Goal: Task Accomplishment & Management: Manage account settings

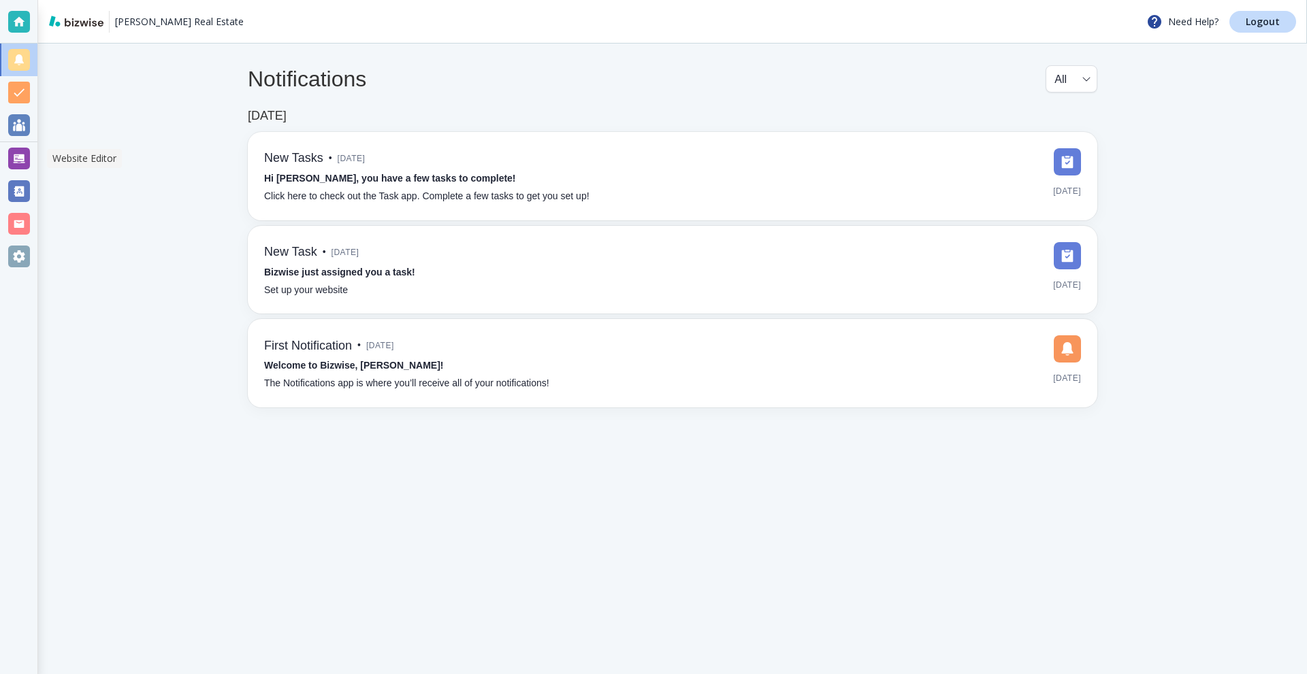
click at [33, 157] on div at bounding box center [18, 158] width 37 height 33
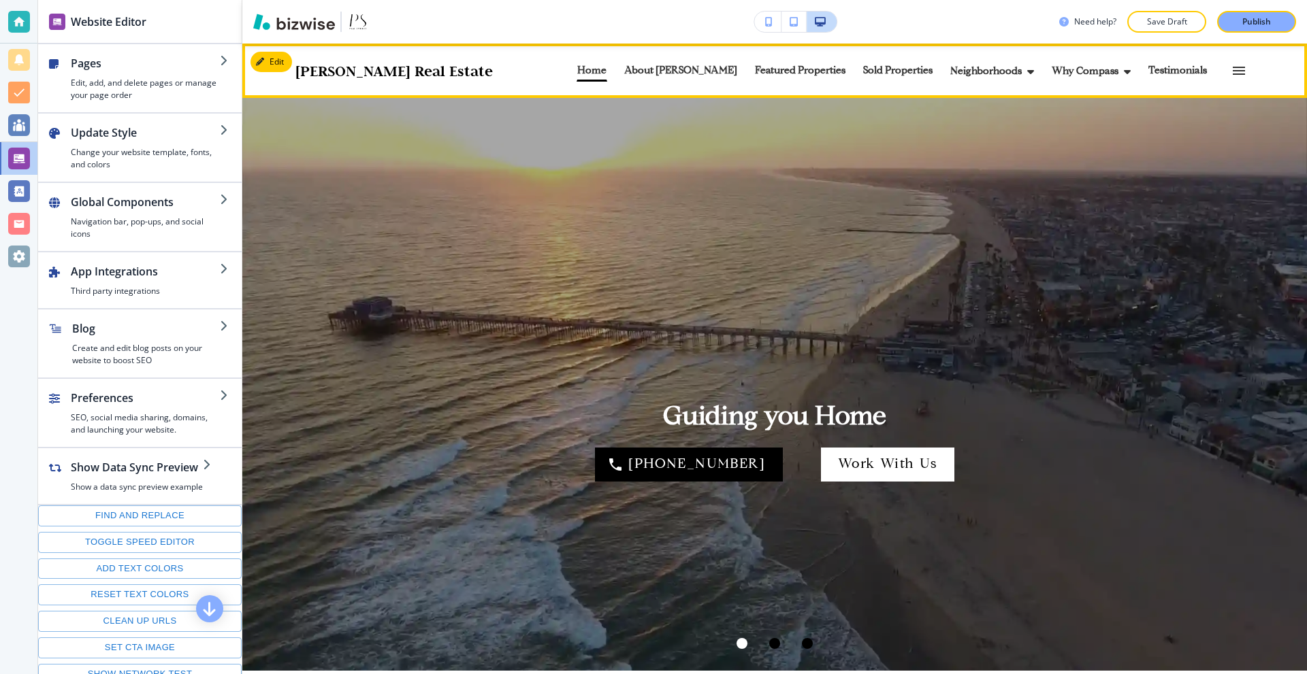
click at [863, 69] on p "Sold Properties" at bounding box center [897, 71] width 69 height 10
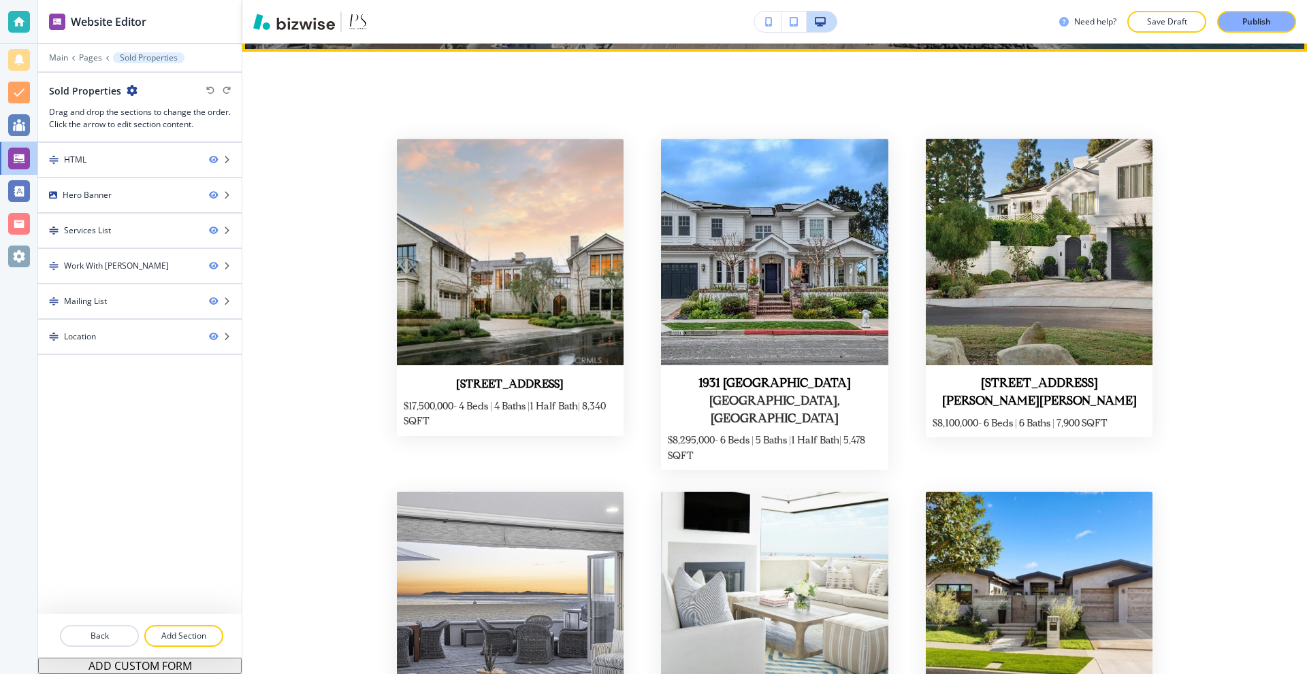
scroll to position [476, 0]
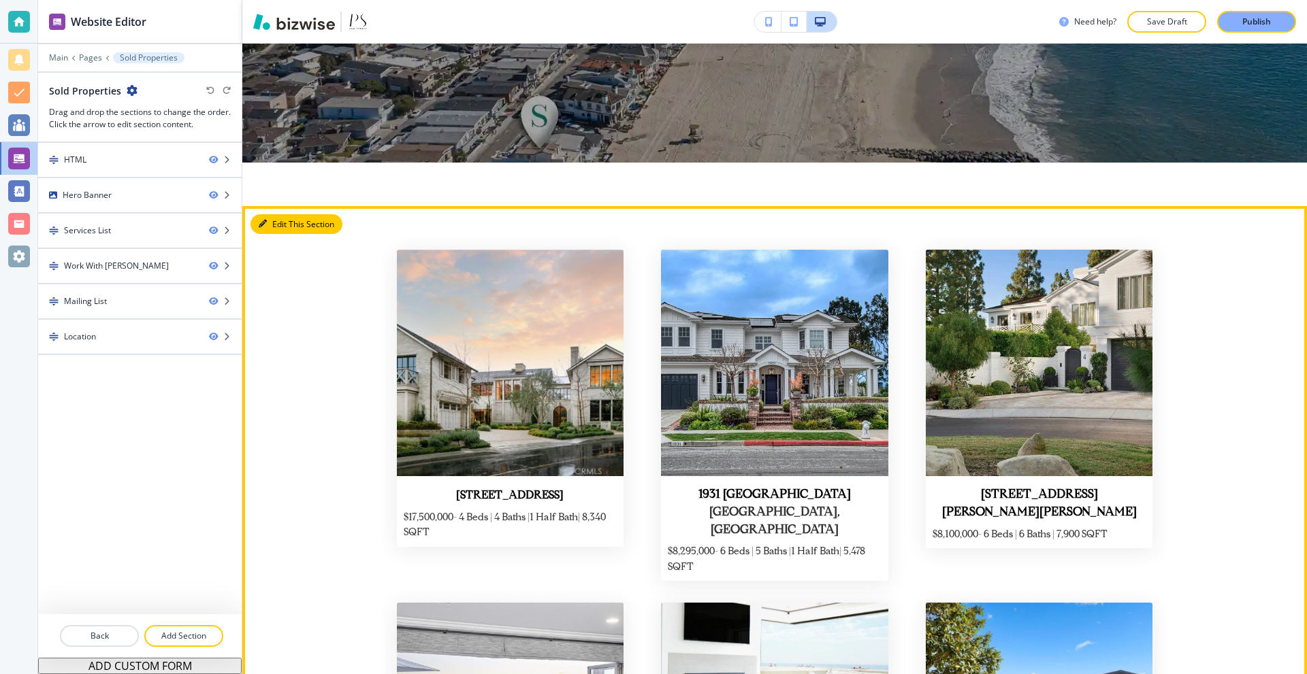
click at [267, 229] on button "Edit This Section" at bounding box center [296, 224] width 92 height 20
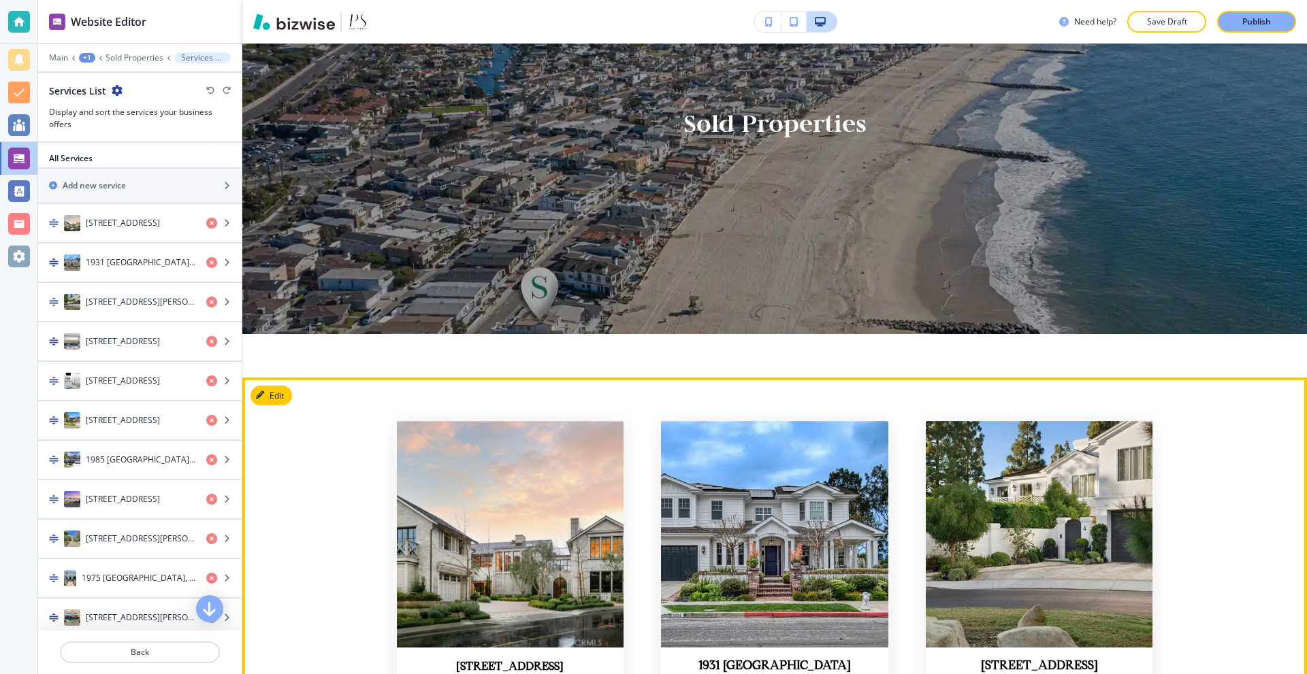
scroll to position [0, 0]
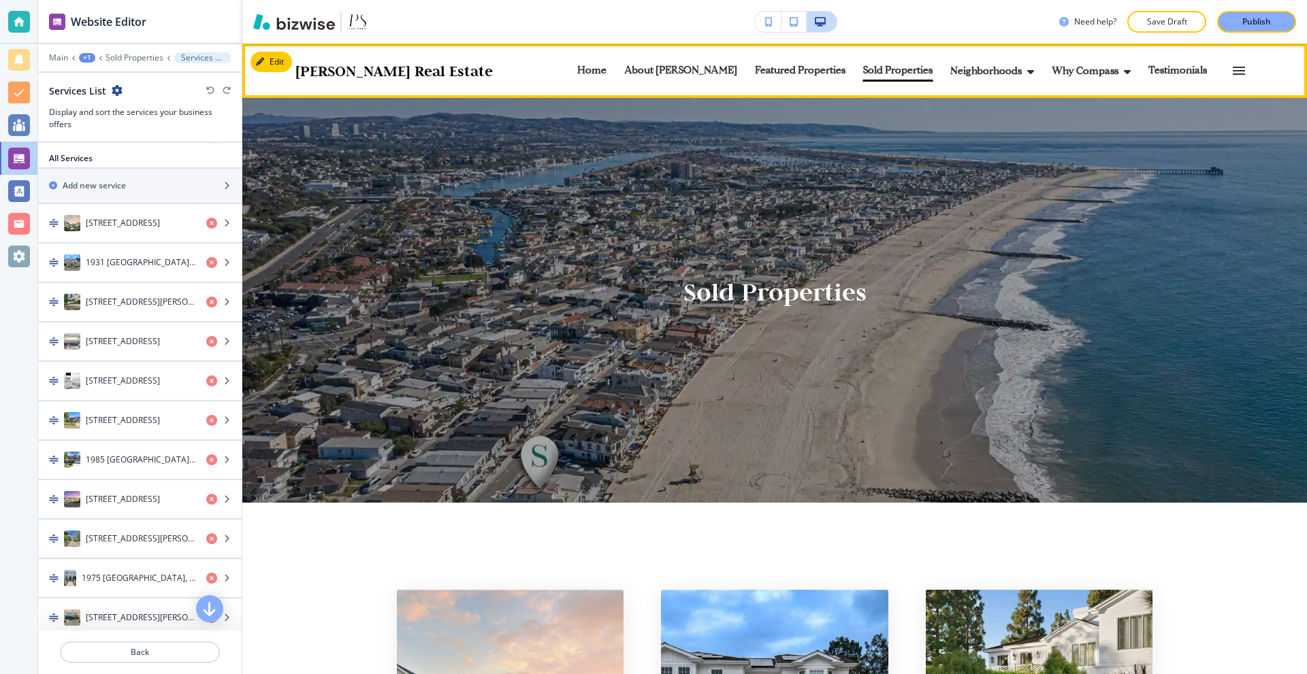
drag, startPoint x: 742, startPoint y: 68, endPoint x: 739, endPoint y: 97, distance: 29.4
click at [755, 69] on p "Featured Properties" at bounding box center [800, 71] width 91 height 10
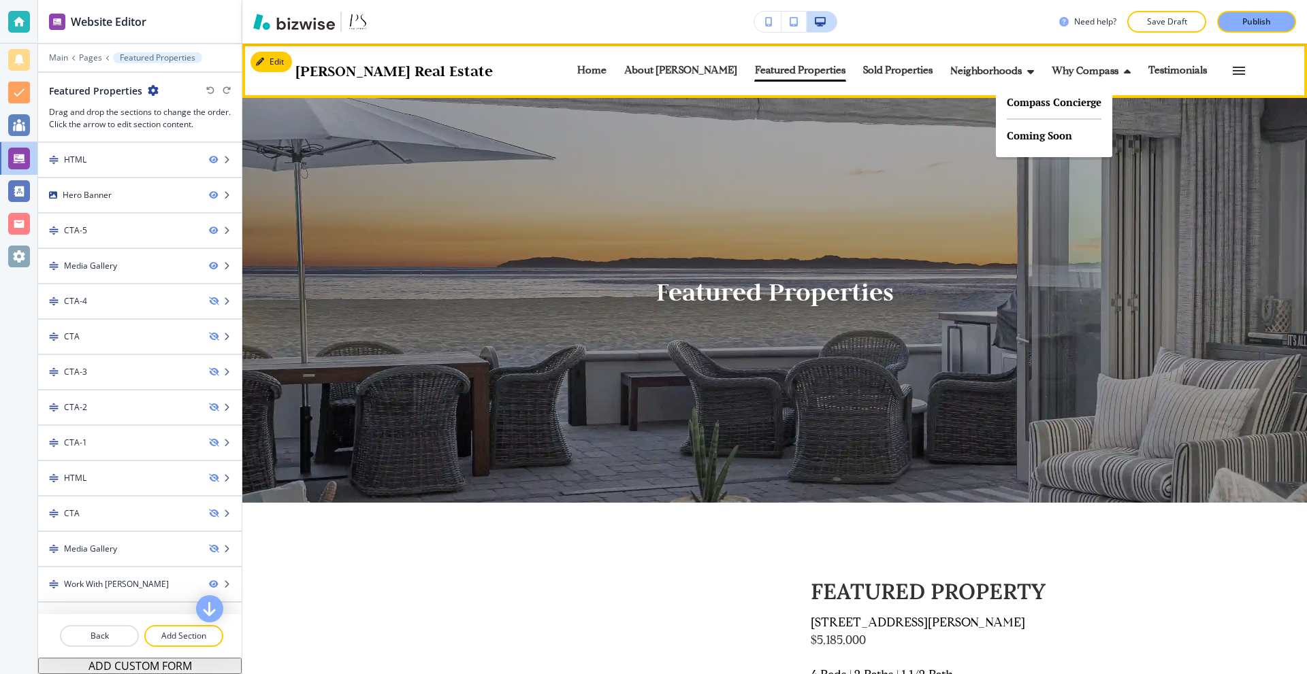
click at [1051, 76] on p "Why Compass" at bounding box center [1084, 72] width 67 height 10
click at [866, 67] on p "Sold Properties" at bounding box center [897, 71] width 69 height 10
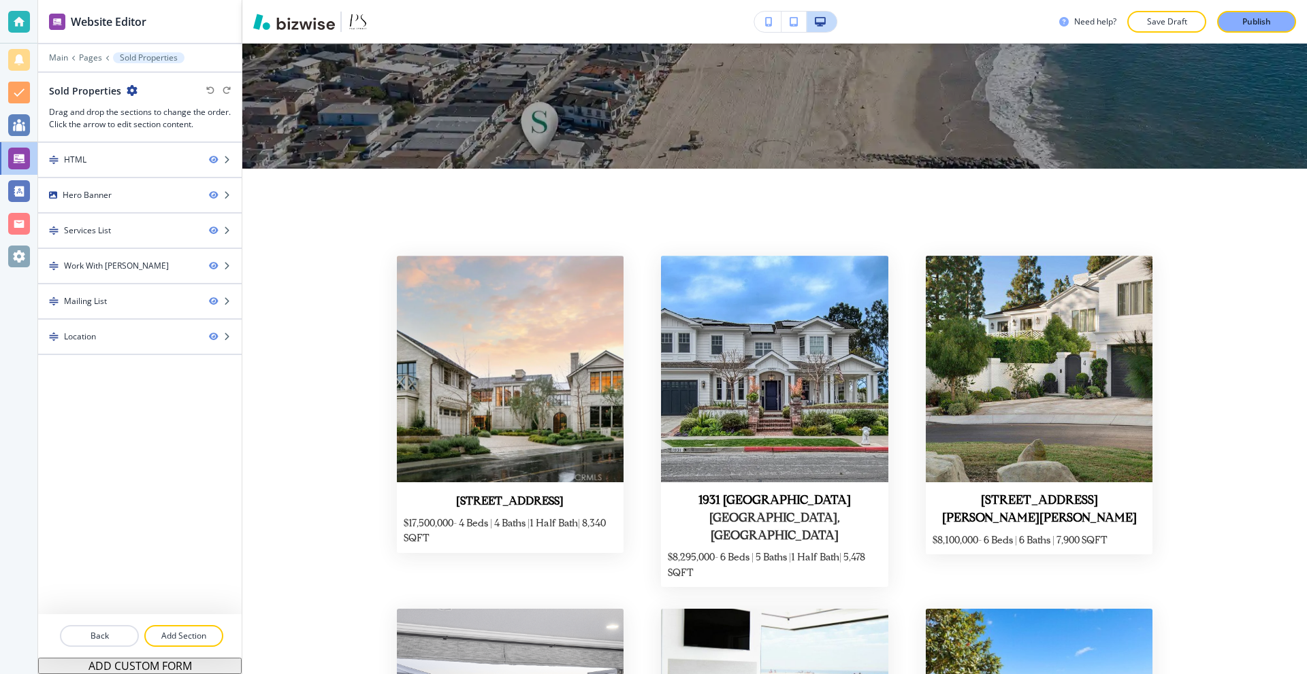
scroll to position [340, 0]
